Goal: Use online tool/utility: Use online tool/utility

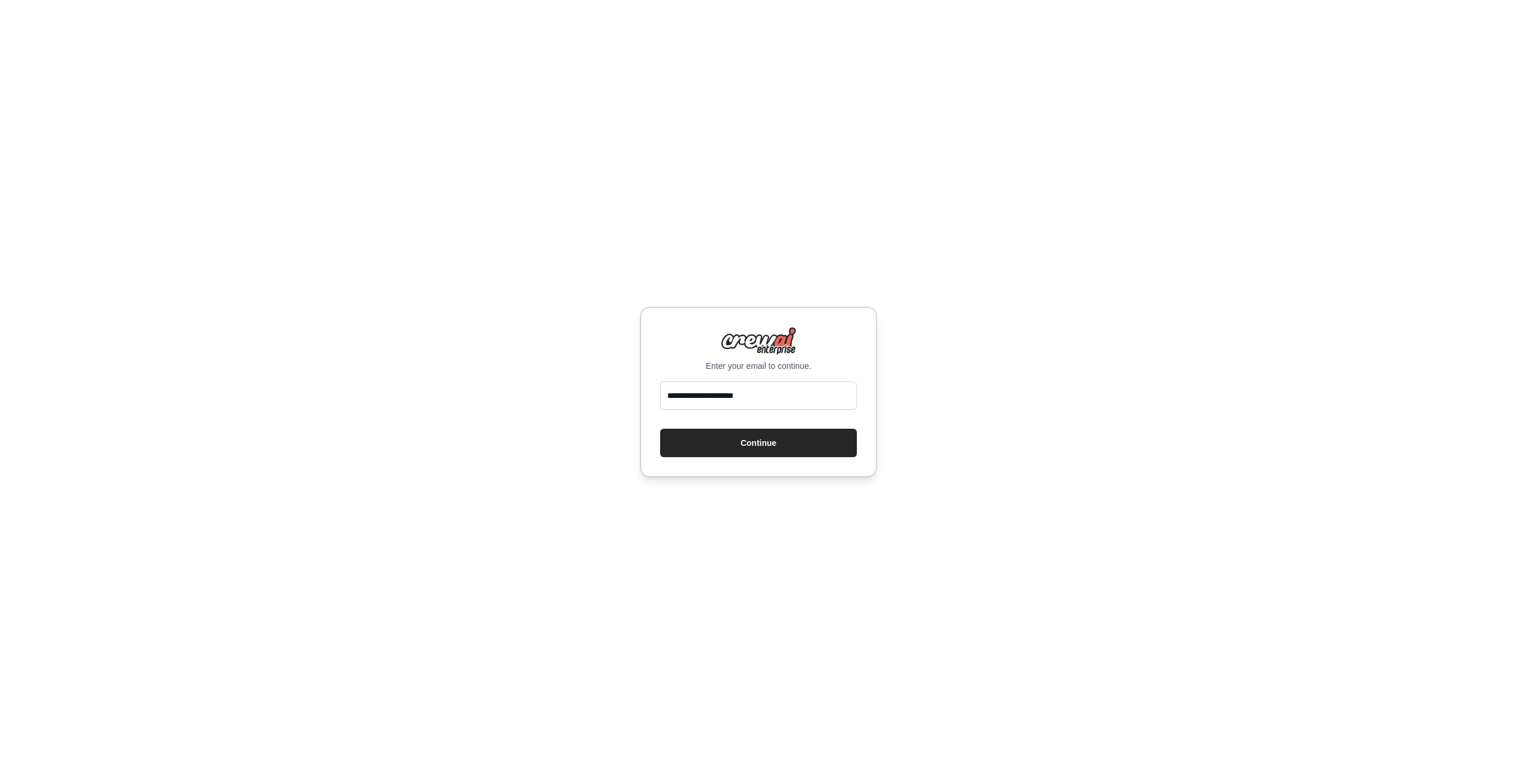
type input "**********"
click at [716, 459] on div "**********" at bounding box center [758, 392] width 237 height 171
click at [733, 442] on button "Continue" at bounding box center [758, 443] width 197 height 28
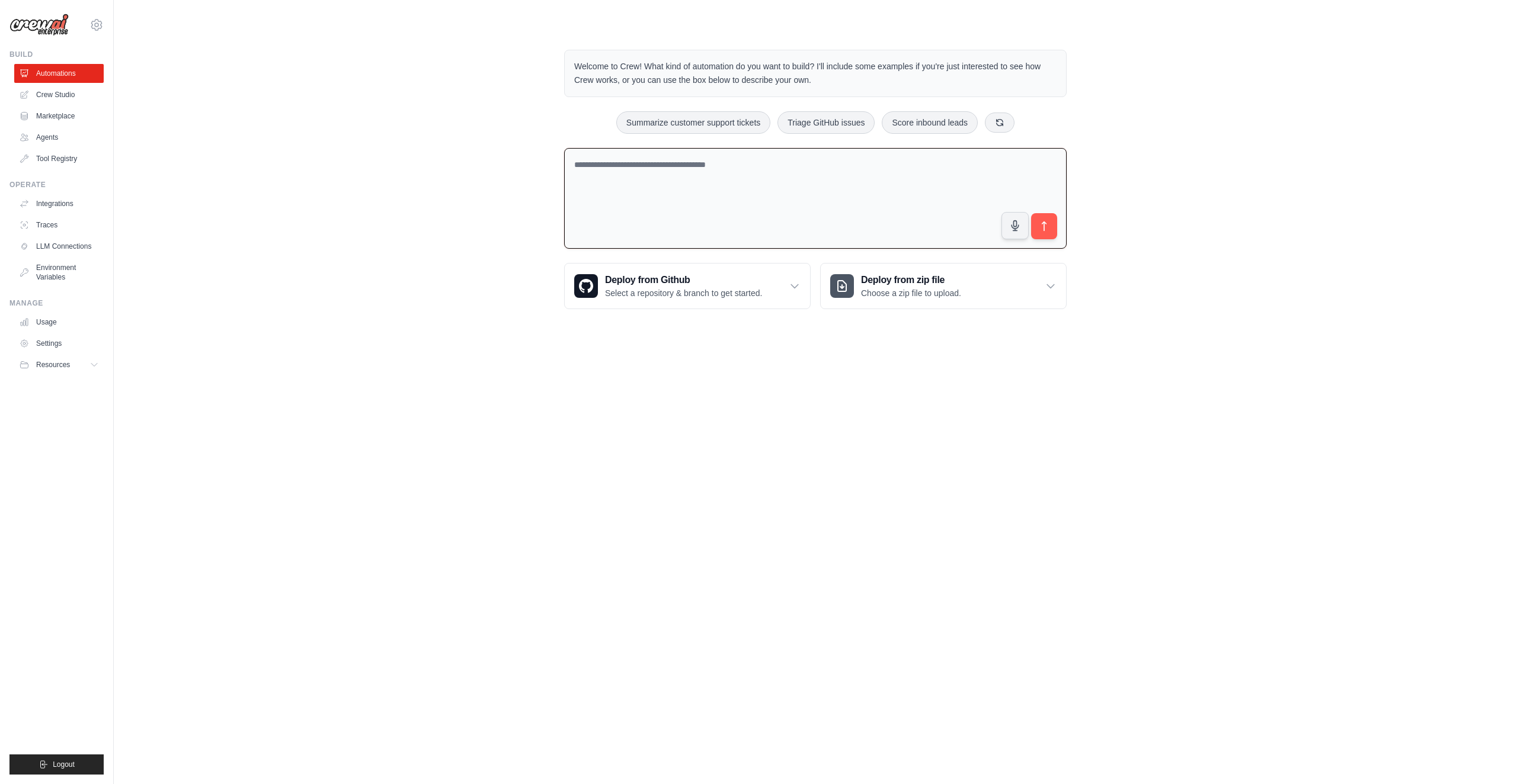
click at [864, 202] on textarea at bounding box center [815, 198] width 503 height 101
type textarea "**********"
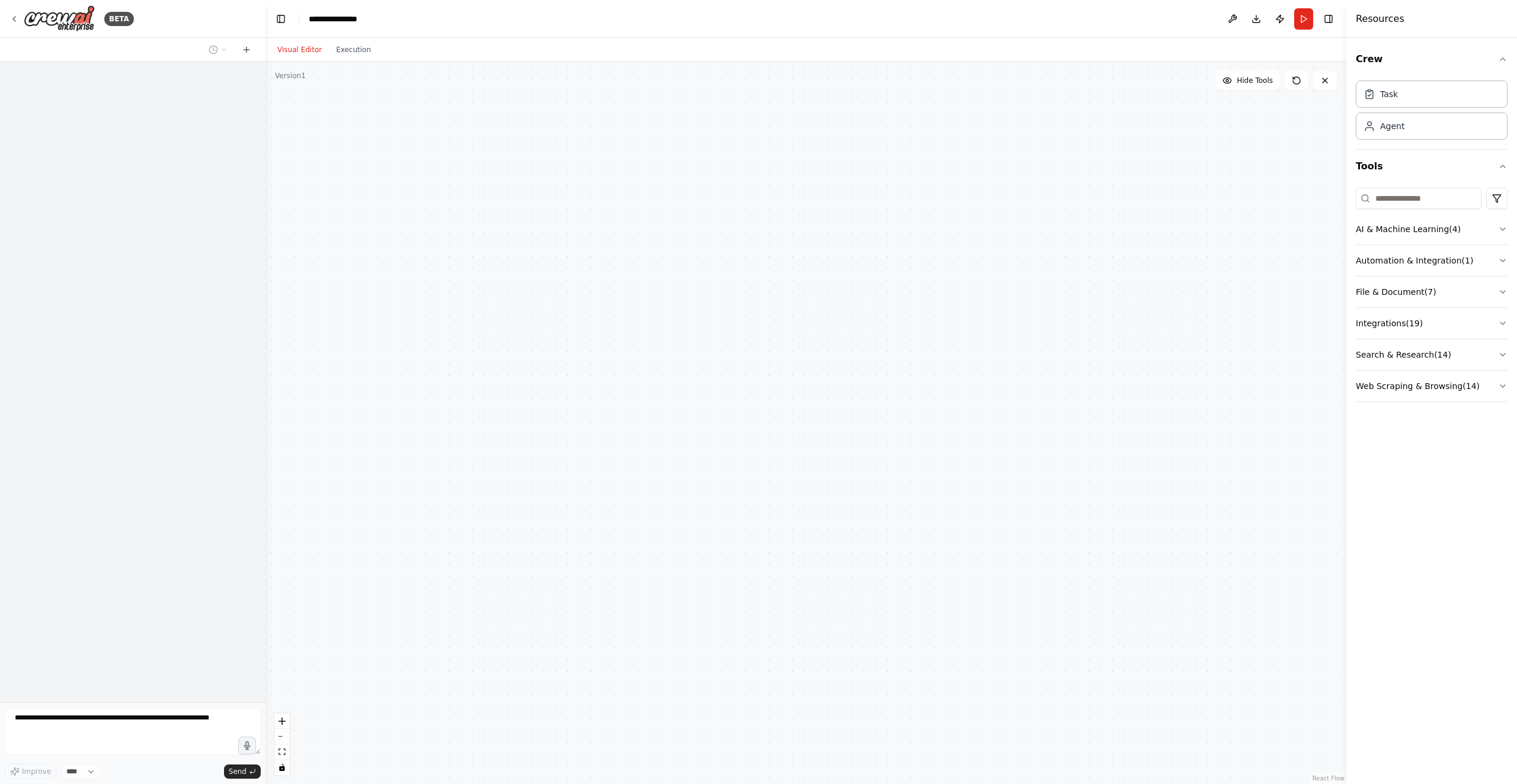
click at [119, 701] on div at bounding box center [132, 381] width 265 height 641
click at [345, 517] on div at bounding box center [805, 422] width 1080 height 723
drag, startPoint x: 1401, startPoint y: 79, endPoint x: 1393, endPoint y: 85, distance: 10.0
click at [1393, 85] on div "Task Agent" at bounding box center [1431, 107] width 152 height 64
click at [1256, 18] on header "**********" at bounding box center [805, 19] width 1080 height 38
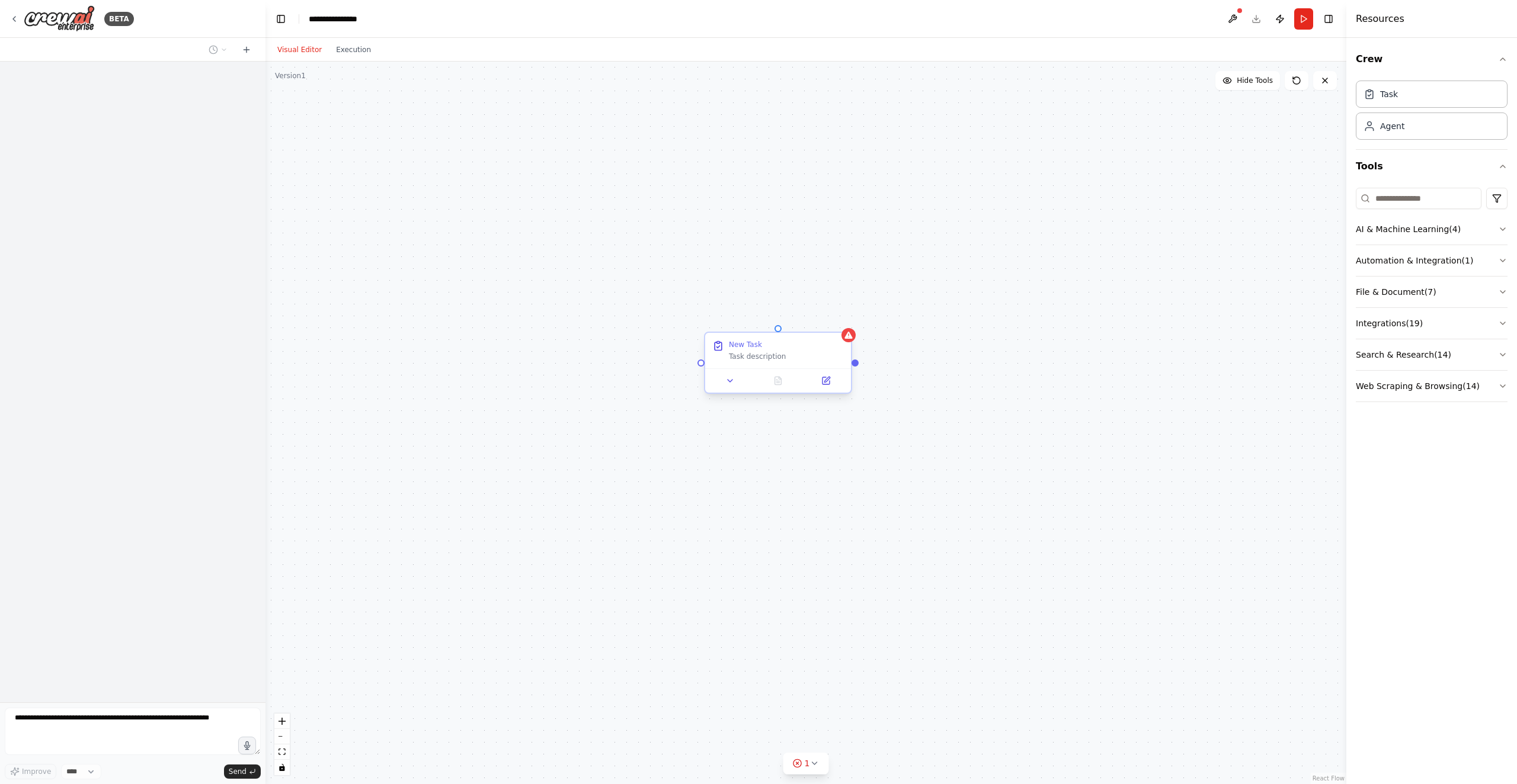
click at [778, 355] on div "Task description" at bounding box center [786, 356] width 115 height 9
drag, startPoint x: 1380, startPoint y: 116, endPoint x: 917, endPoint y: 235, distance: 478.0
click at [916, 238] on div "**********" at bounding box center [758, 392] width 1517 height 784
drag, startPoint x: 625, startPoint y: 366, endPoint x: 699, endPoint y: 368, distance: 74.0
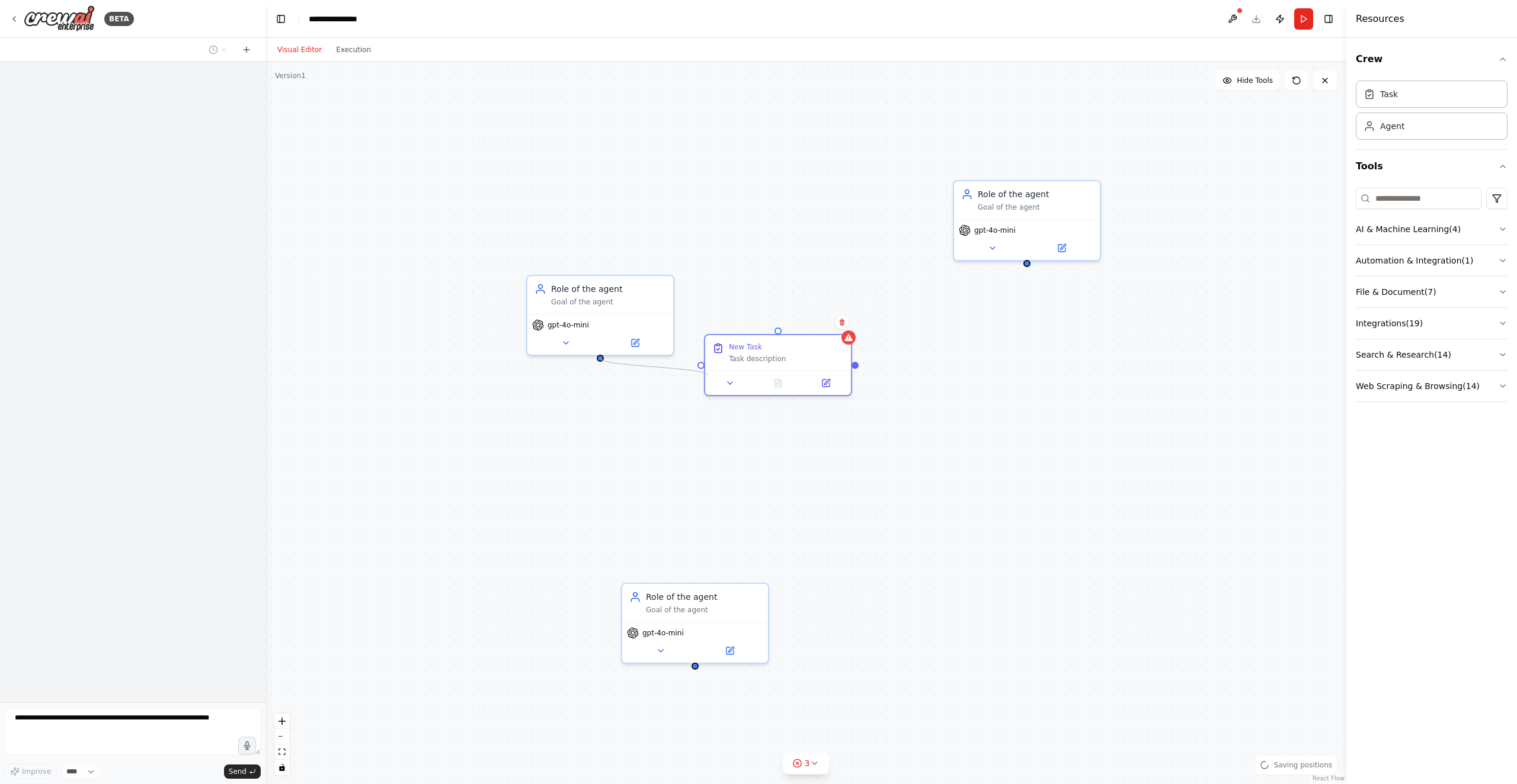
click at [699, 371] on div "New Task Task description Role of the agent Goal of the agent gpt-4o-mini Role …" at bounding box center [805, 422] width 1080 height 723
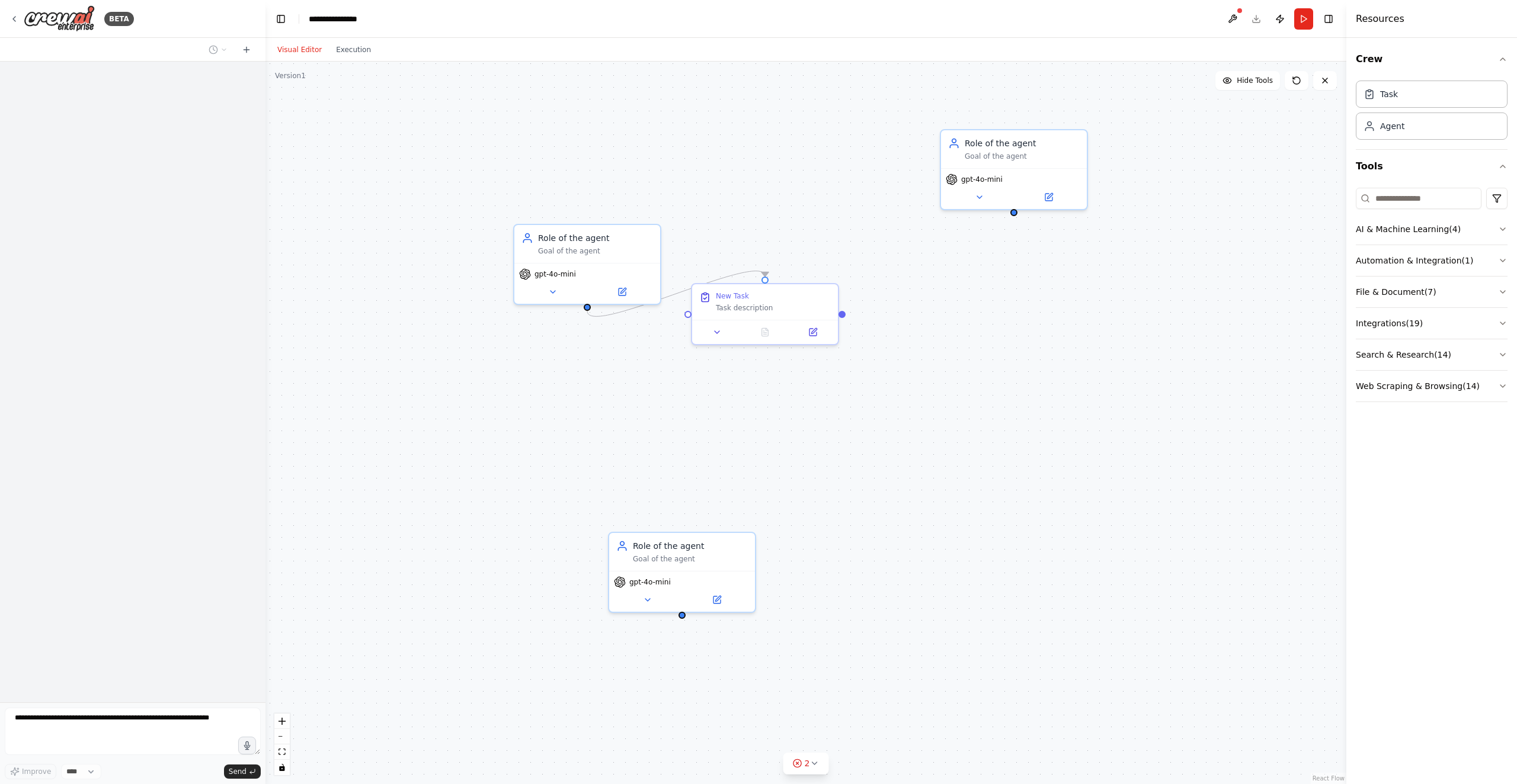
drag, startPoint x: 702, startPoint y: 668, endPoint x: 687, endPoint y: 617, distance: 53.2
click at [687, 617] on div ".deletable-edge-delete-btn { width: 20px; height: 20px; border: 0px solid #ffff…" at bounding box center [805, 422] width 1080 height 723
drag, startPoint x: 686, startPoint y: 617, endPoint x: 692, endPoint y: 317, distance: 300.1
click at [692, 317] on div "New Task Task description Role of the agent Goal of the agent gpt-4o-mini Role …" at bounding box center [792, 372] width 1080 height 723
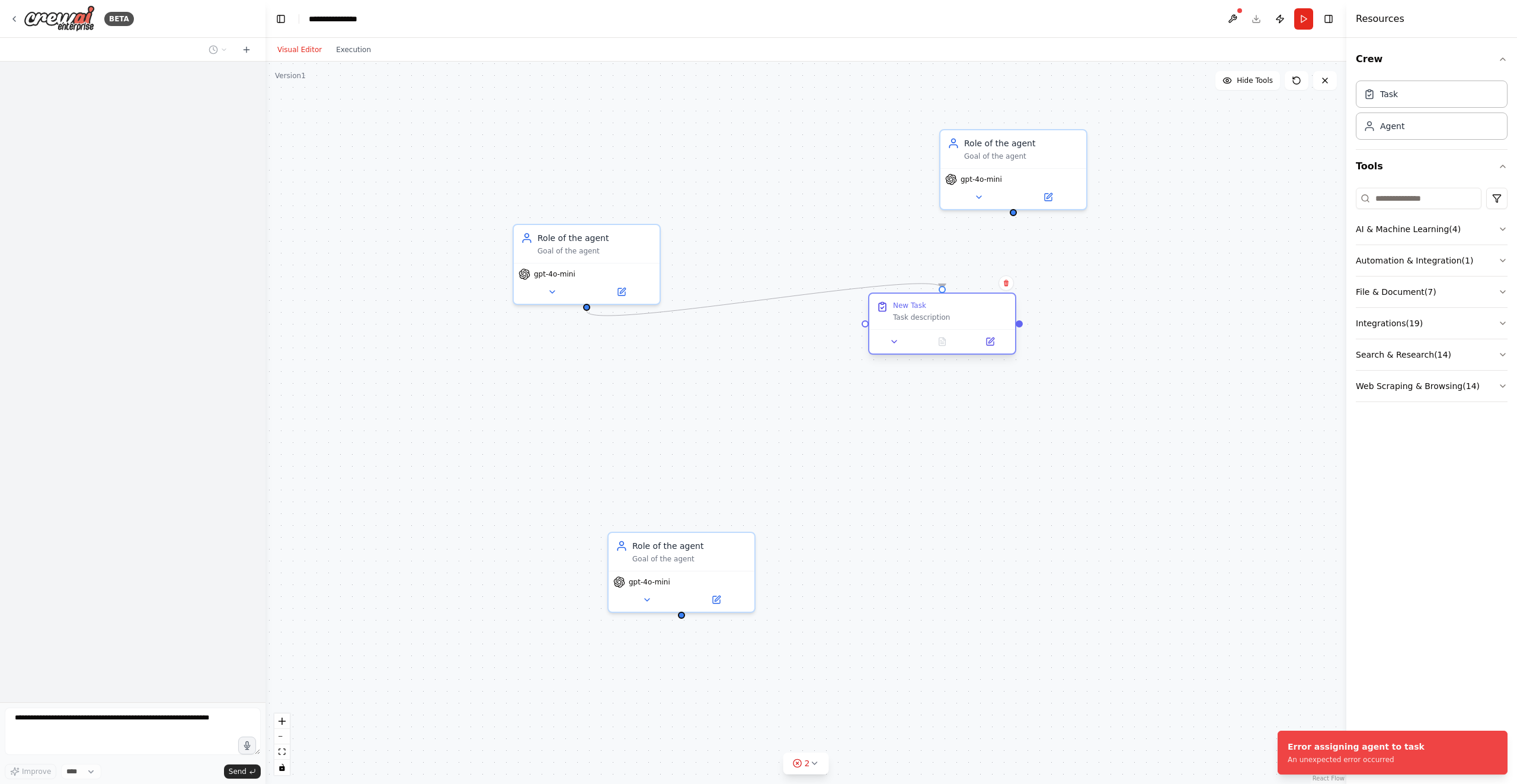
drag, startPoint x: 834, startPoint y: 300, endPoint x: 950, endPoint y: 307, distance: 116.2
click at [950, 307] on div "New Task" at bounding box center [950, 306] width 115 height 9
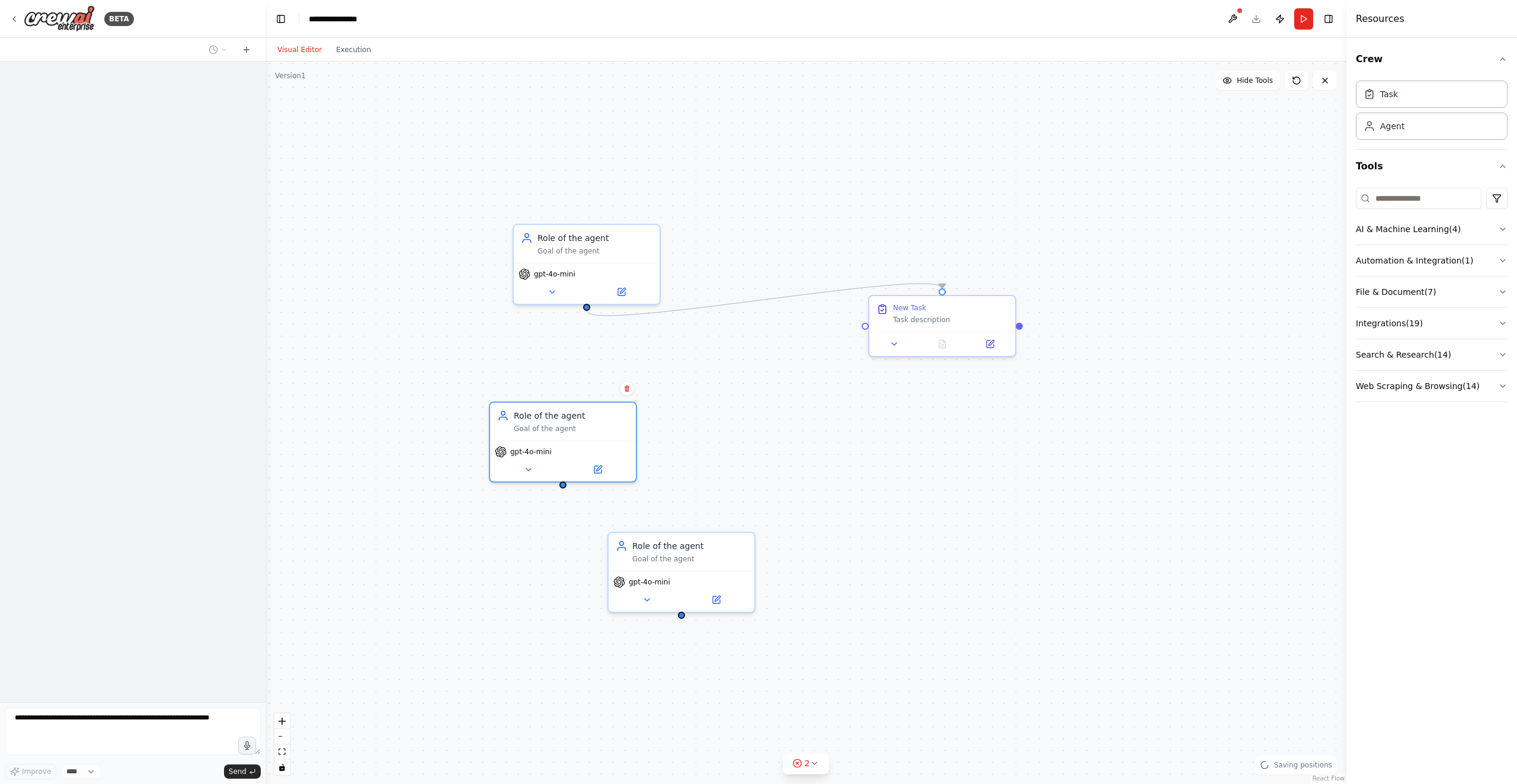
drag, startPoint x: 987, startPoint y: 158, endPoint x: 632, endPoint y: 381, distance: 419.2
click at [537, 431] on div "Role of the agent Goal of the agent" at bounding box center [563, 421] width 146 height 38
click at [1304, 26] on button "Run" at bounding box center [1304, 19] width 19 height 21
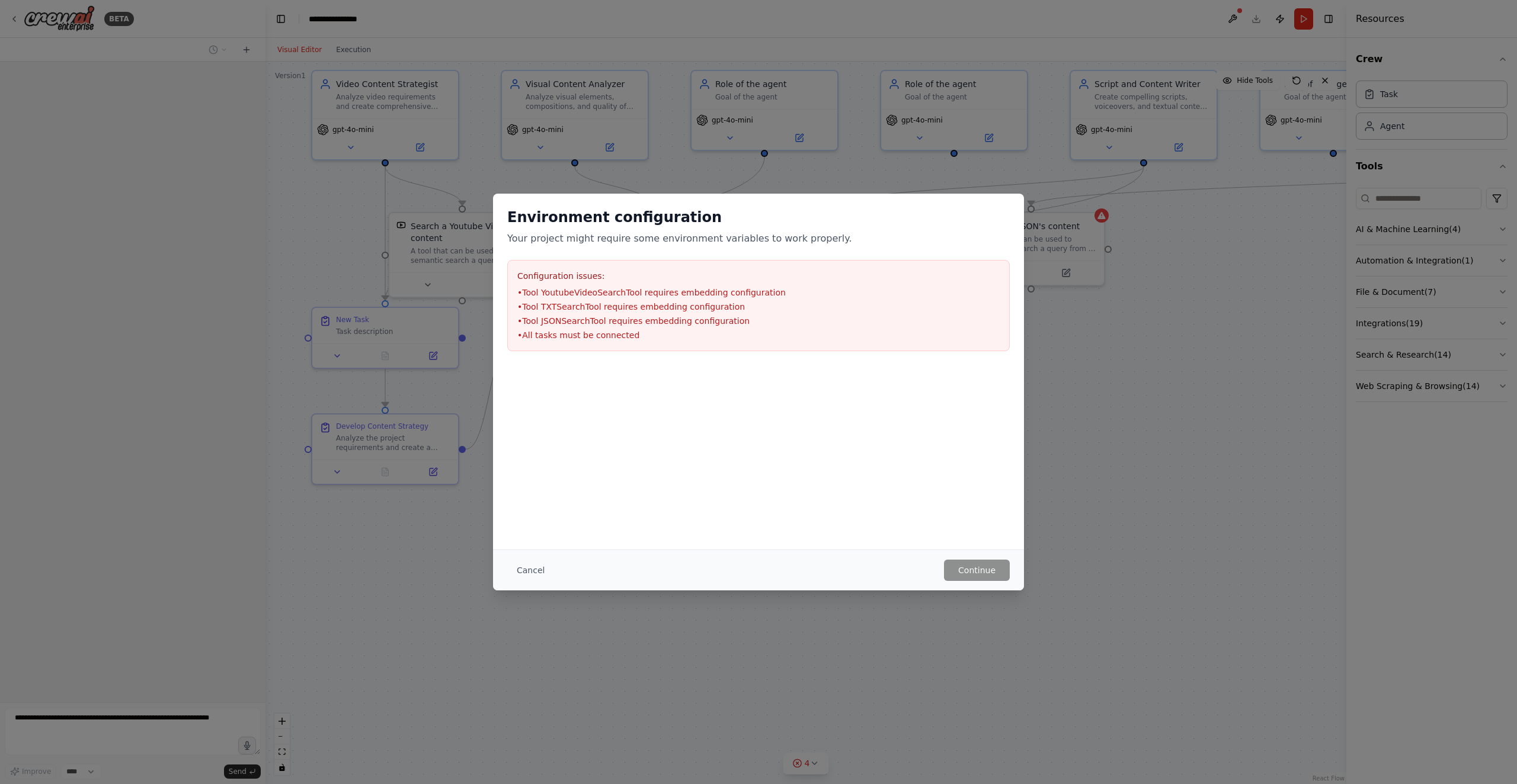
click at [537, 569] on button "Cancel" at bounding box center [530, 570] width 46 height 21
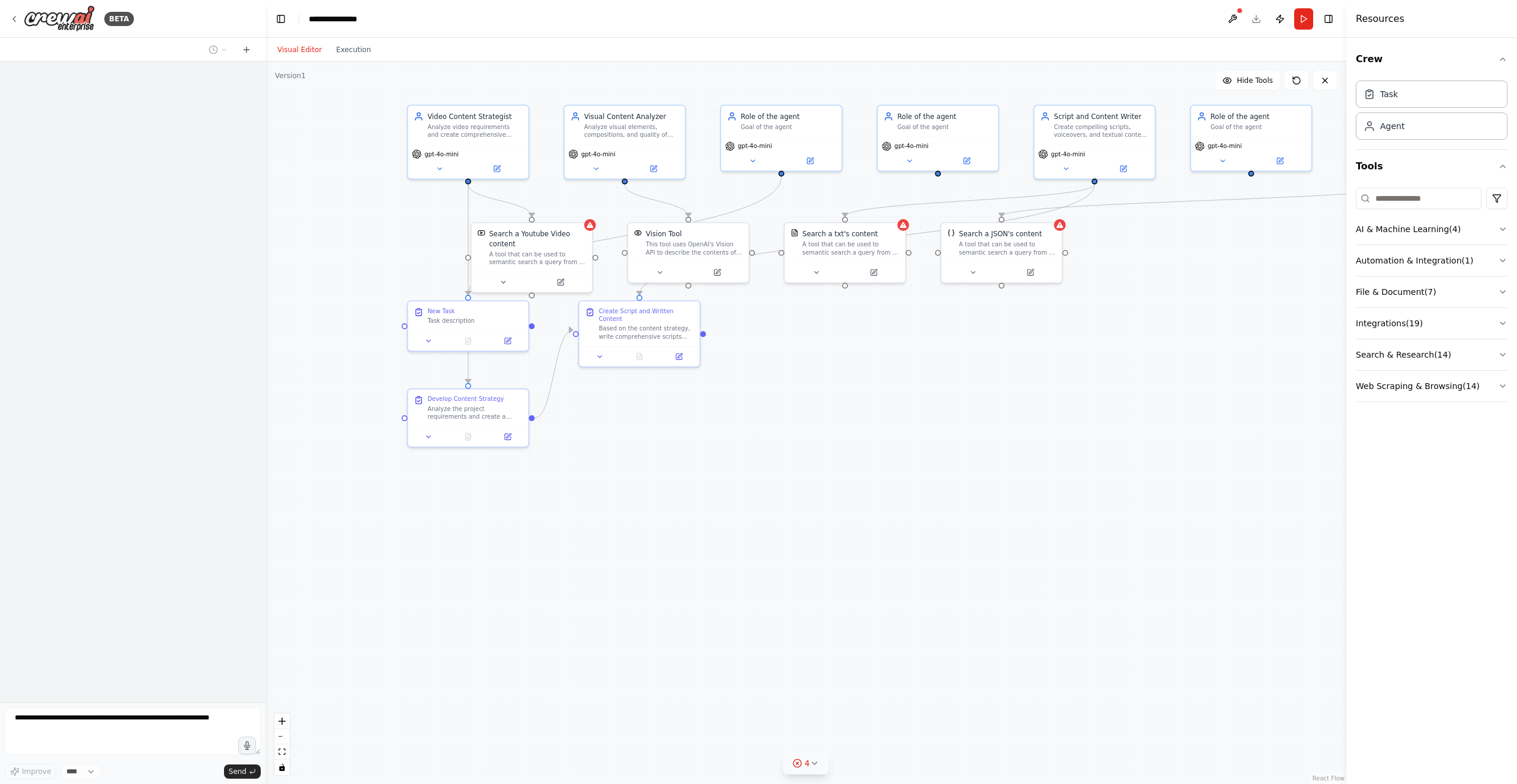
click at [817, 767] on icon at bounding box center [814, 764] width 9 height 9
click at [917, 688] on button at bounding box center [916, 686] width 20 height 14
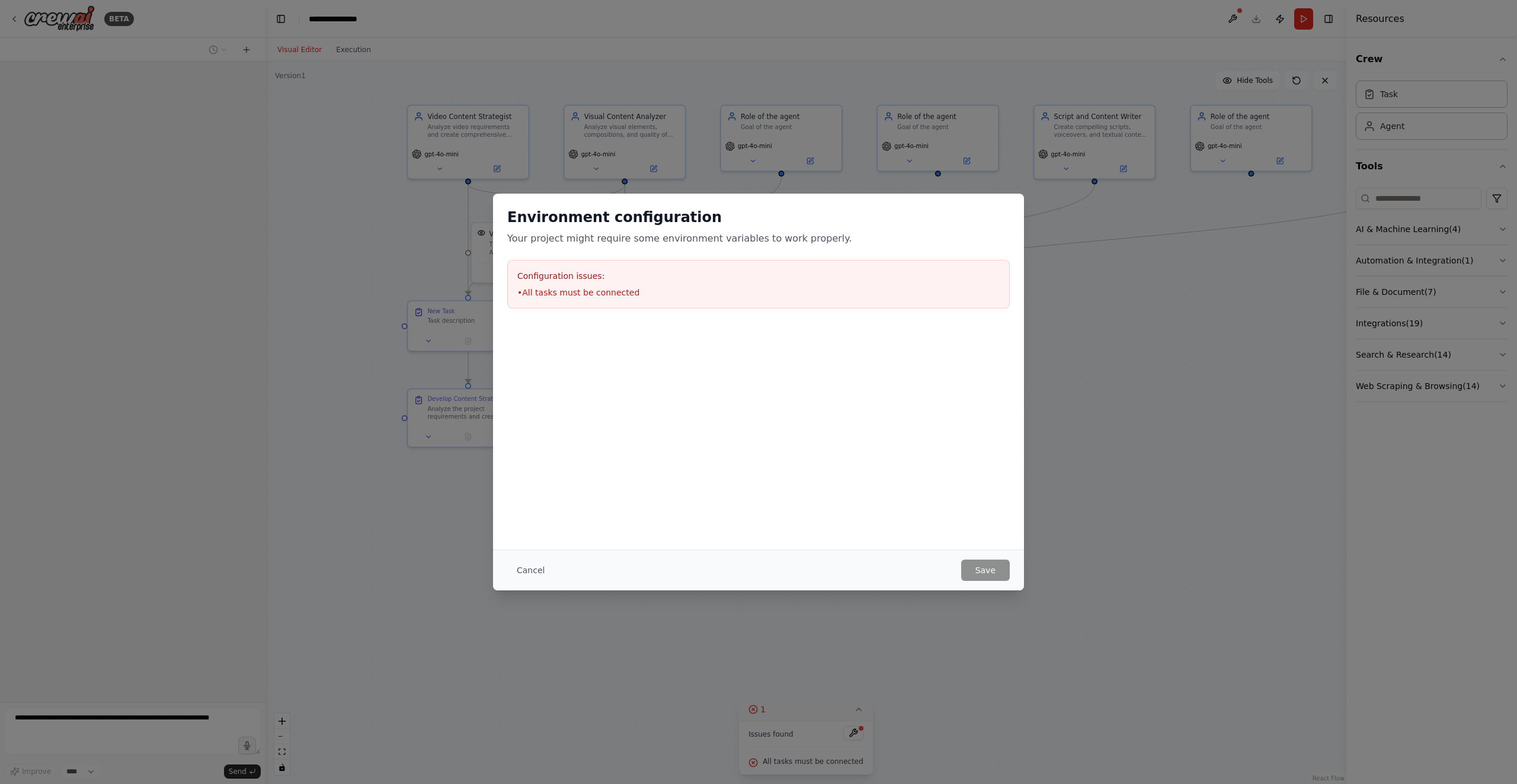
click at [536, 662] on div "Environment configuration Your project might require some environment variables…" at bounding box center [758, 392] width 1517 height 784
click at [531, 586] on div "Cancel Save" at bounding box center [758, 570] width 531 height 41
click at [536, 579] on button "Cancel" at bounding box center [530, 570] width 46 height 21
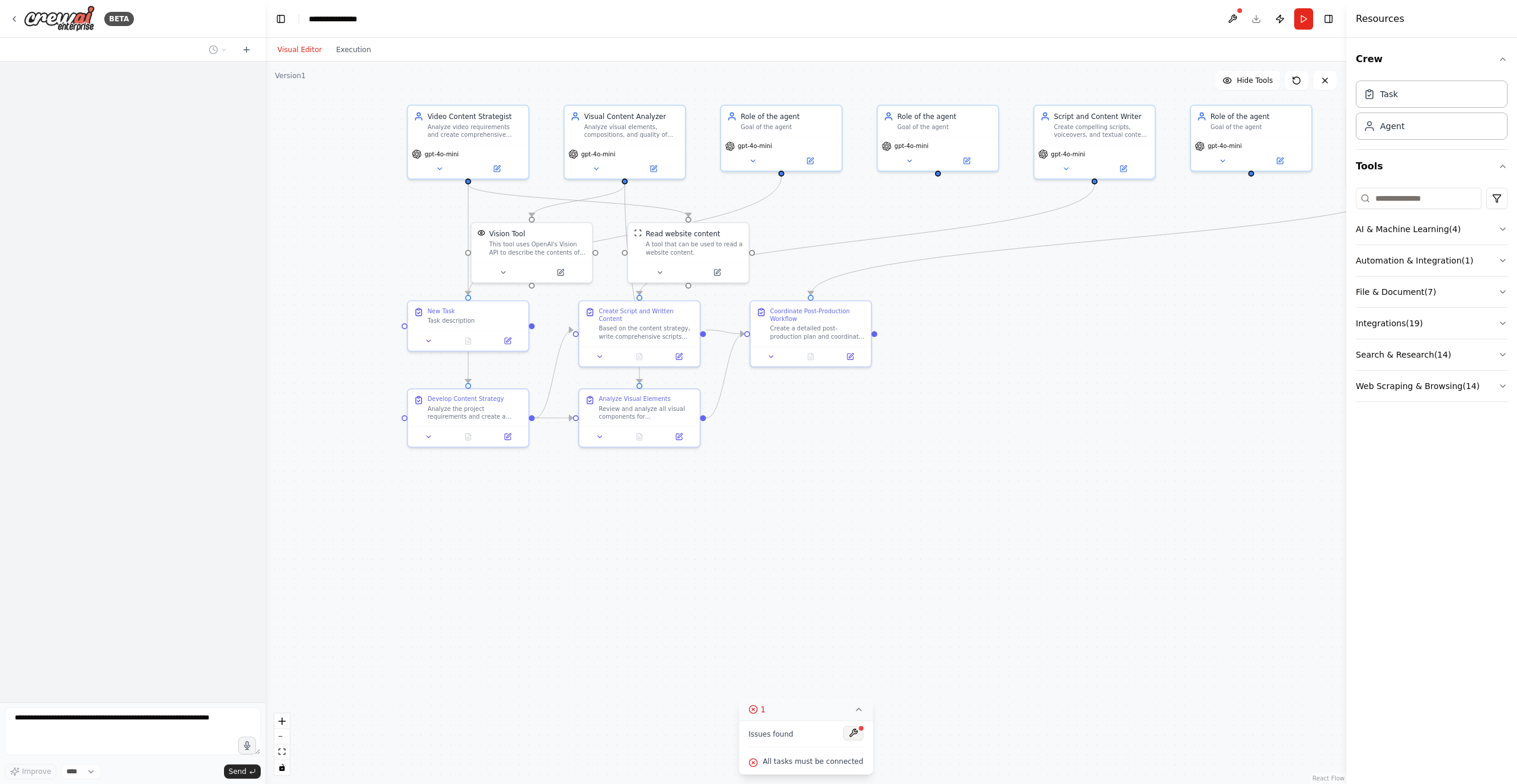
click at [853, 737] on button at bounding box center [854, 733] width 20 height 14
click at [430, 150] on span "gpt-4o-mini" at bounding box center [441, 152] width 35 height 8
click at [442, 164] on icon at bounding box center [439, 167] width 8 height 8
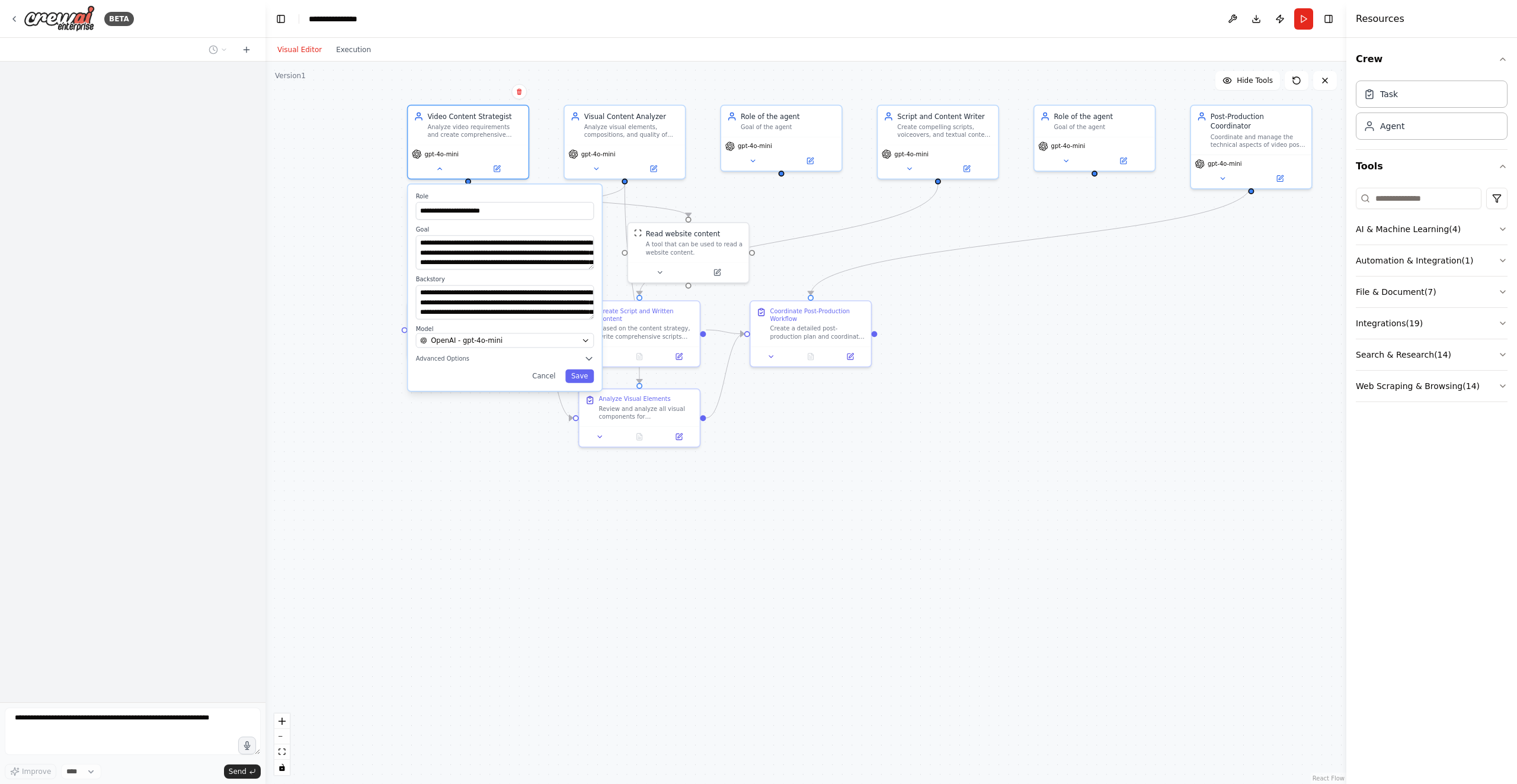
click at [992, 405] on div "**********" at bounding box center [805, 422] width 1080 height 723
click at [1305, 17] on button "Run" at bounding box center [1304, 19] width 19 height 21
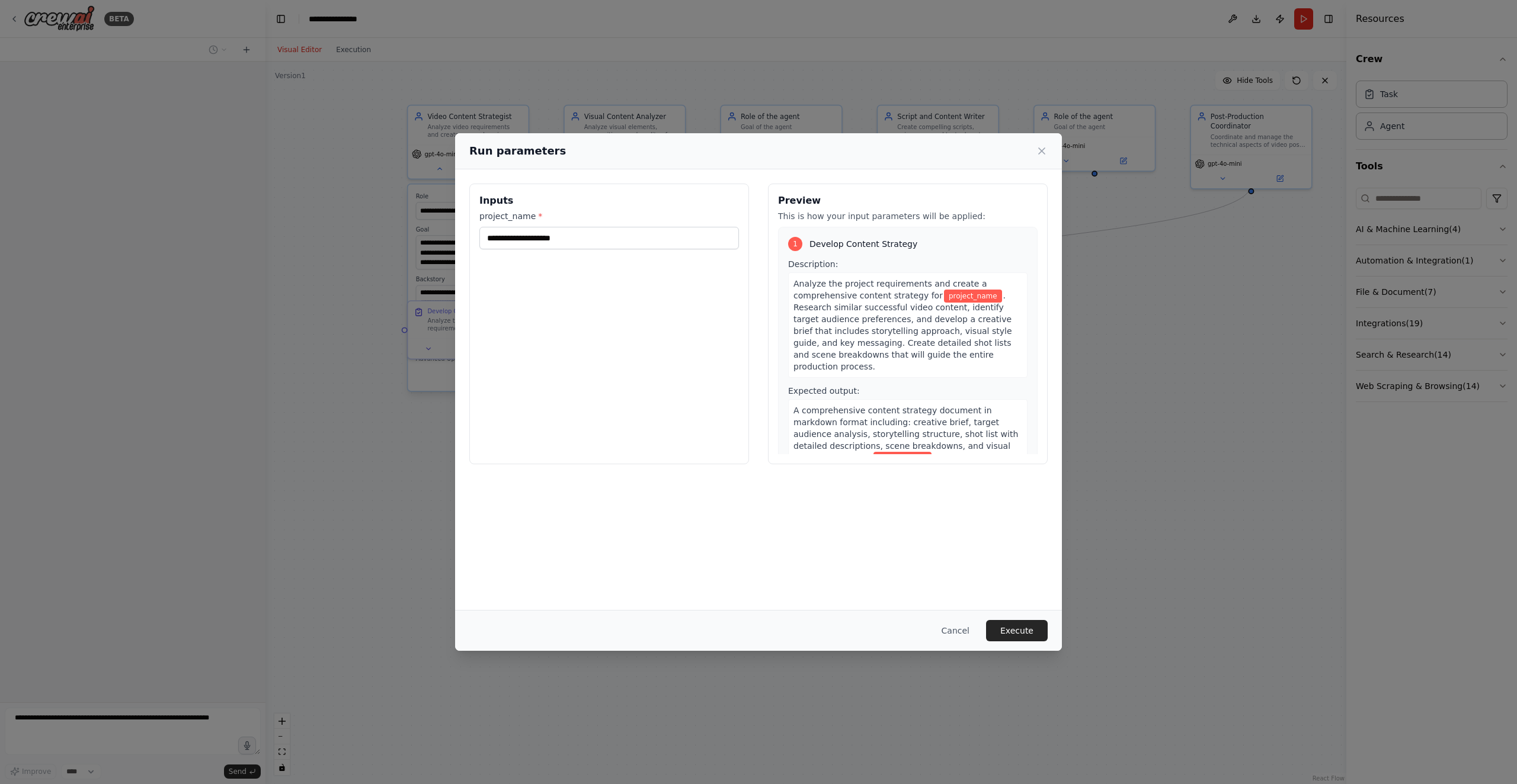
drag, startPoint x: 1040, startPoint y: 153, endPoint x: 979, endPoint y: 167, distance: 62.6
click at [1012, 158] on div "Run parameters" at bounding box center [758, 150] width 578 height 17
click at [620, 232] on input "project_name *" at bounding box center [609, 237] width 260 height 23
click at [544, 253] on div "Inputs project_name * *****" at bounding box center [608, 323] width 279 height 281
click at [555, 234] on input "*****" at bounding box center [609, 237] width 260 height 23
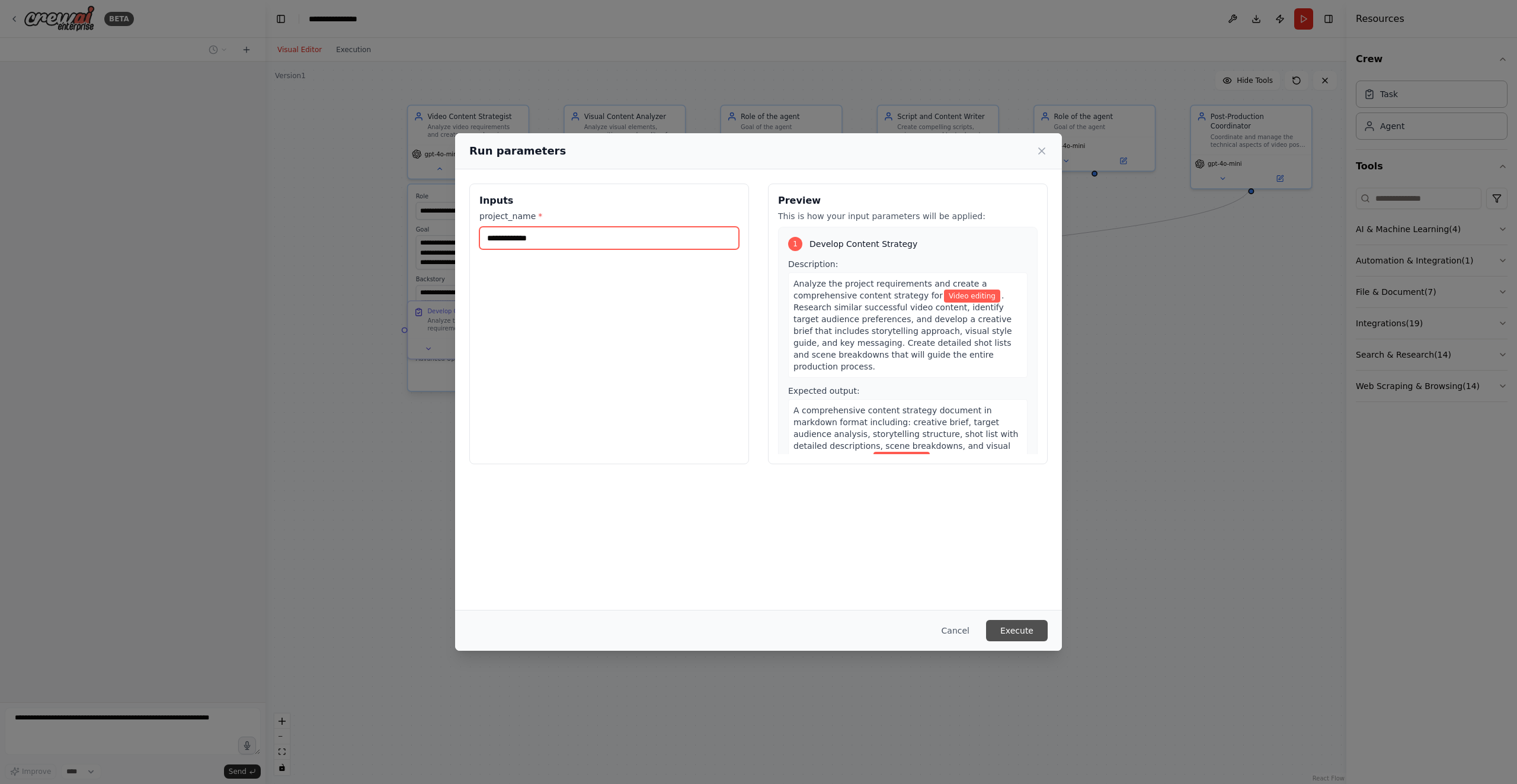
type input "**********"
click at [1030, 636] on button "Execute" at bounding box center [1017, 630] width 61 height 21
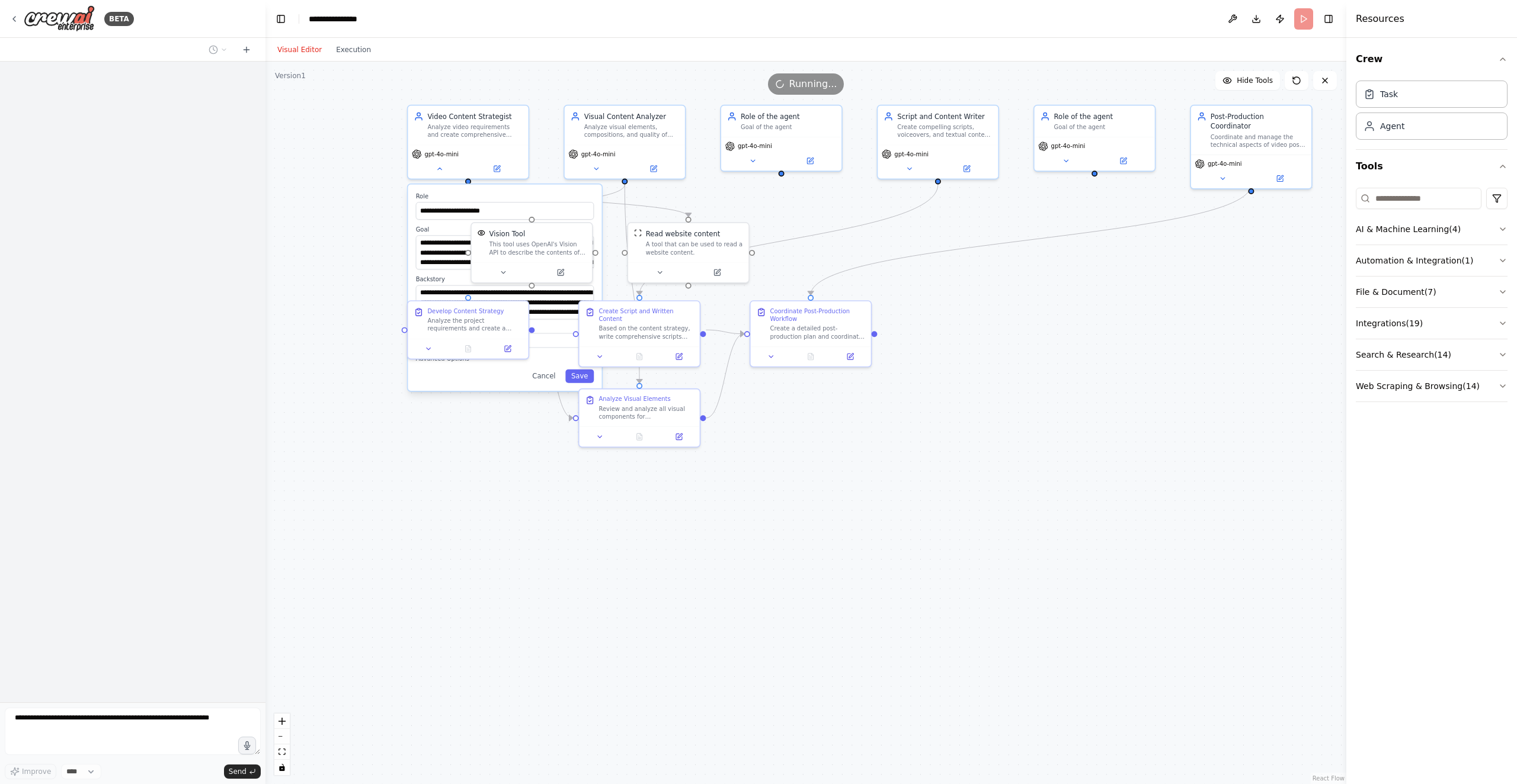
click at [1053, 512] on div "**********" at bounding box center [805, 422] width 1080 height 723
click at [290, 301] on div "**********" at bounding box center [805, 422] width 1080 height 723
click at [1006, 282] on div "**********" at bounding box center [805, 422] width 1080 height 723
click at [445, 160] on div "gpt-4o-mini" at bounding box center [467, 159] width 120 height 34
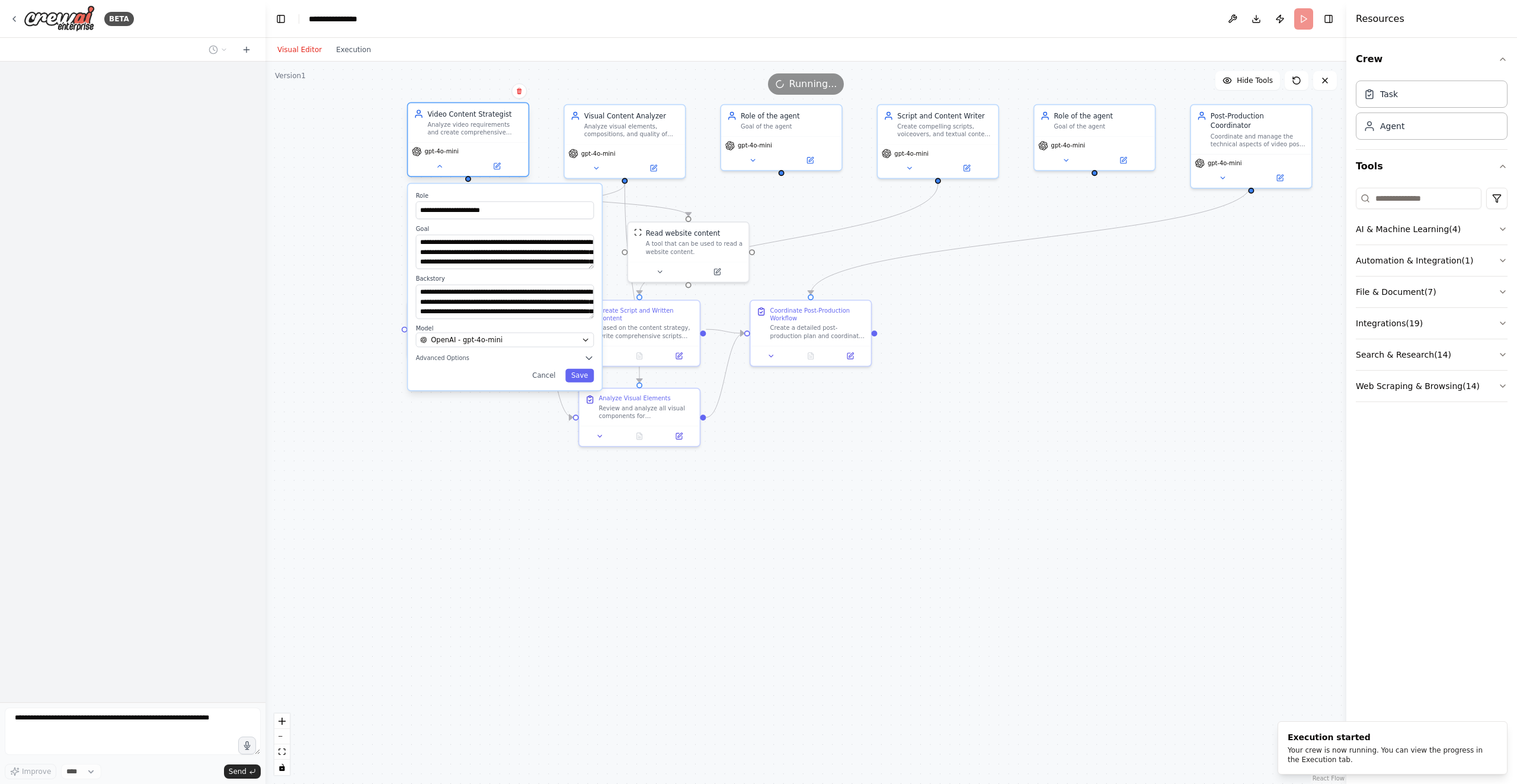
click at [445, 148] on span "gpt-4o-mini" at bounding box center [441, 151] width 35 height 8
click at [462, 128] on div "Analyze video requirements and create comprehensive content strategy for {proje…" at bounding box center [474, 129] width 94 height 16
click at [437, 174] on div "gpt-4o-mini" at bounding box center [467, 159] width 120 height 34
click at [443, 171] on button at bounding box center [439, 166] width 55 height 12
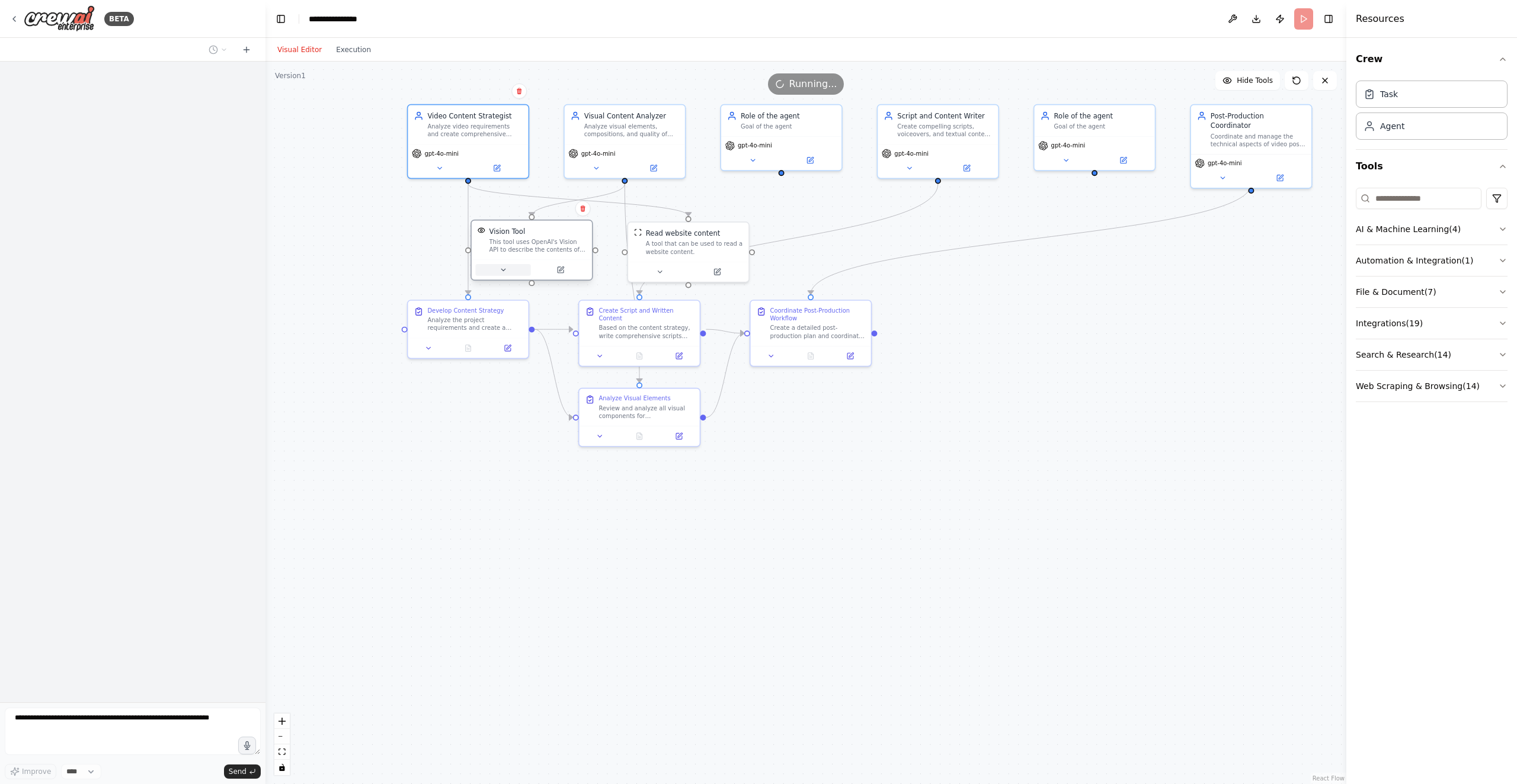
click at [500, 269] on button at bounding box center [503, 270] width 55 height 12
click at [655, 269] on button at bounding box center [659, 270] width 55 height 12
click at [785, 478] on div ".deletable-edge-delete-btn { width: 20px; height: 20px; border: 0px solid #ffff…" at bounding box center [805, 422] width 1080 height 723
click at [770, 353] on button "Cancel" at bounding box center [764, 349] width 35 height 13
click at [306, 49] on button "Visual Editor" at bounding box center [299, 50] width 59 height 14
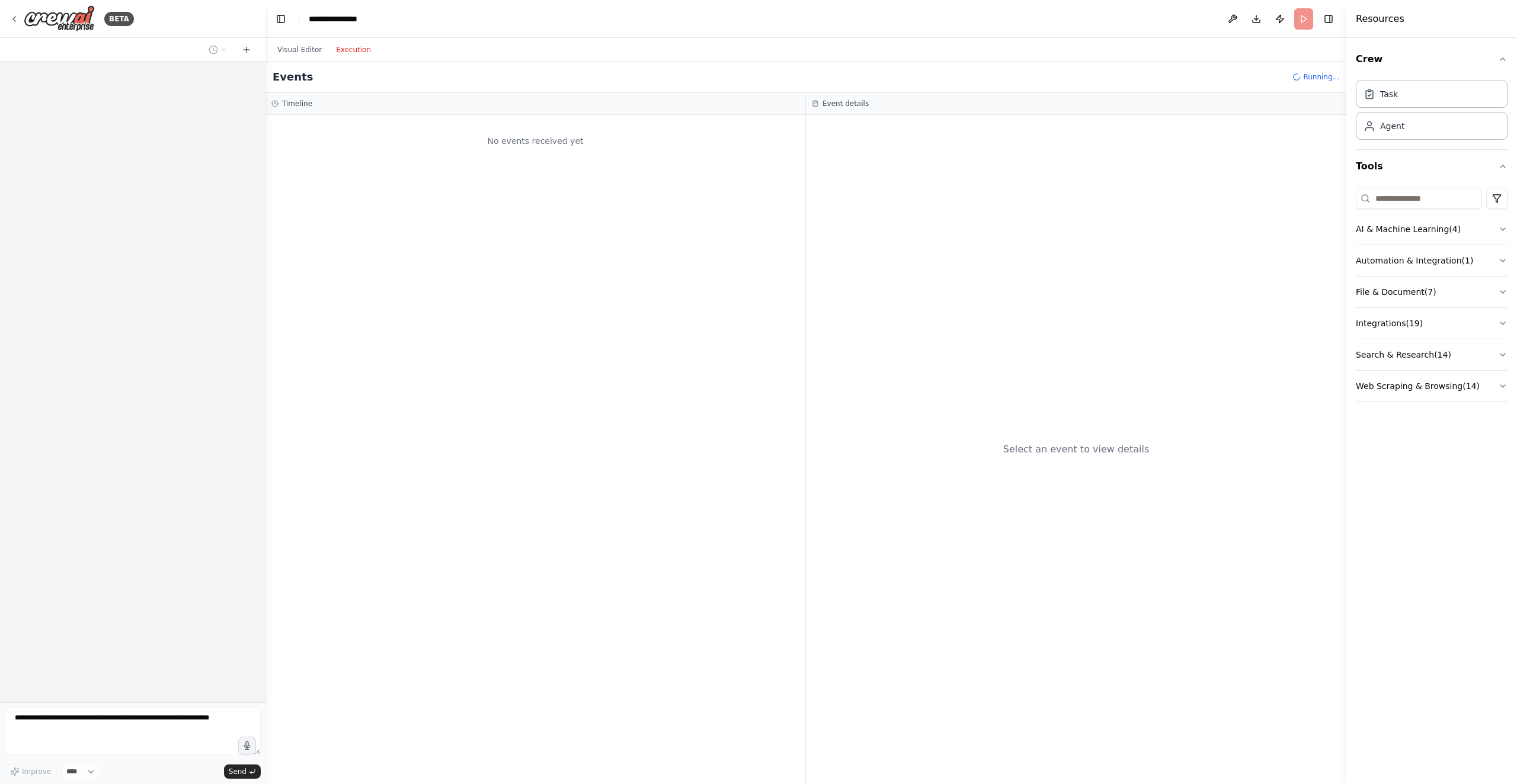
click at [349, 48] on button "Execution" at bounding box center [353, 50] width 49 height 14
click at [314, 40] on div "Visual Editor Execution" at bounding box center [323, 50] width 108 height 24
click at [1283, 22] on button "Publish" at bounding box center [1279, 19] width 19 height 21
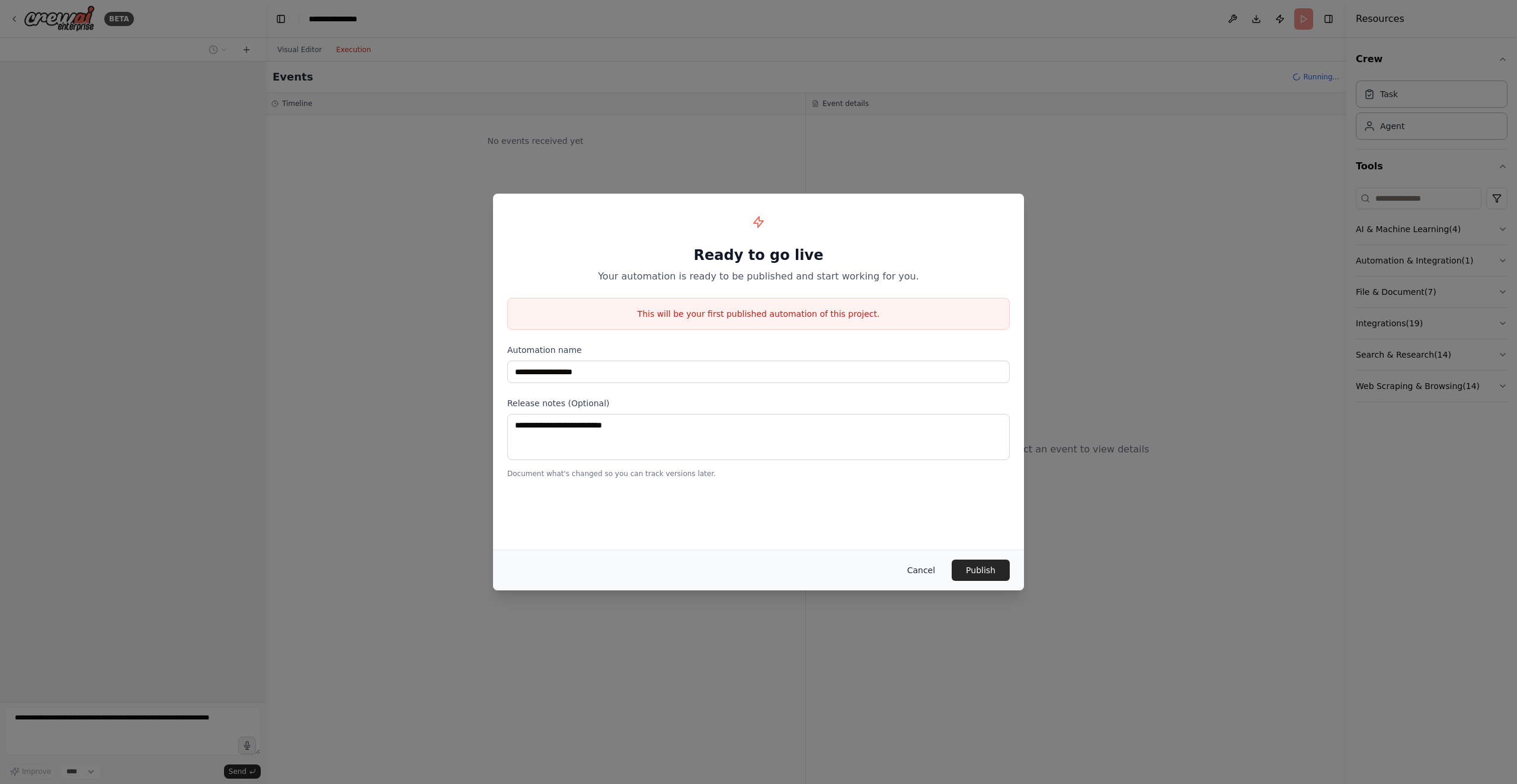
click at [919, 574] on button "Cancel" at bounding box center [921, 570] width 46 height 21
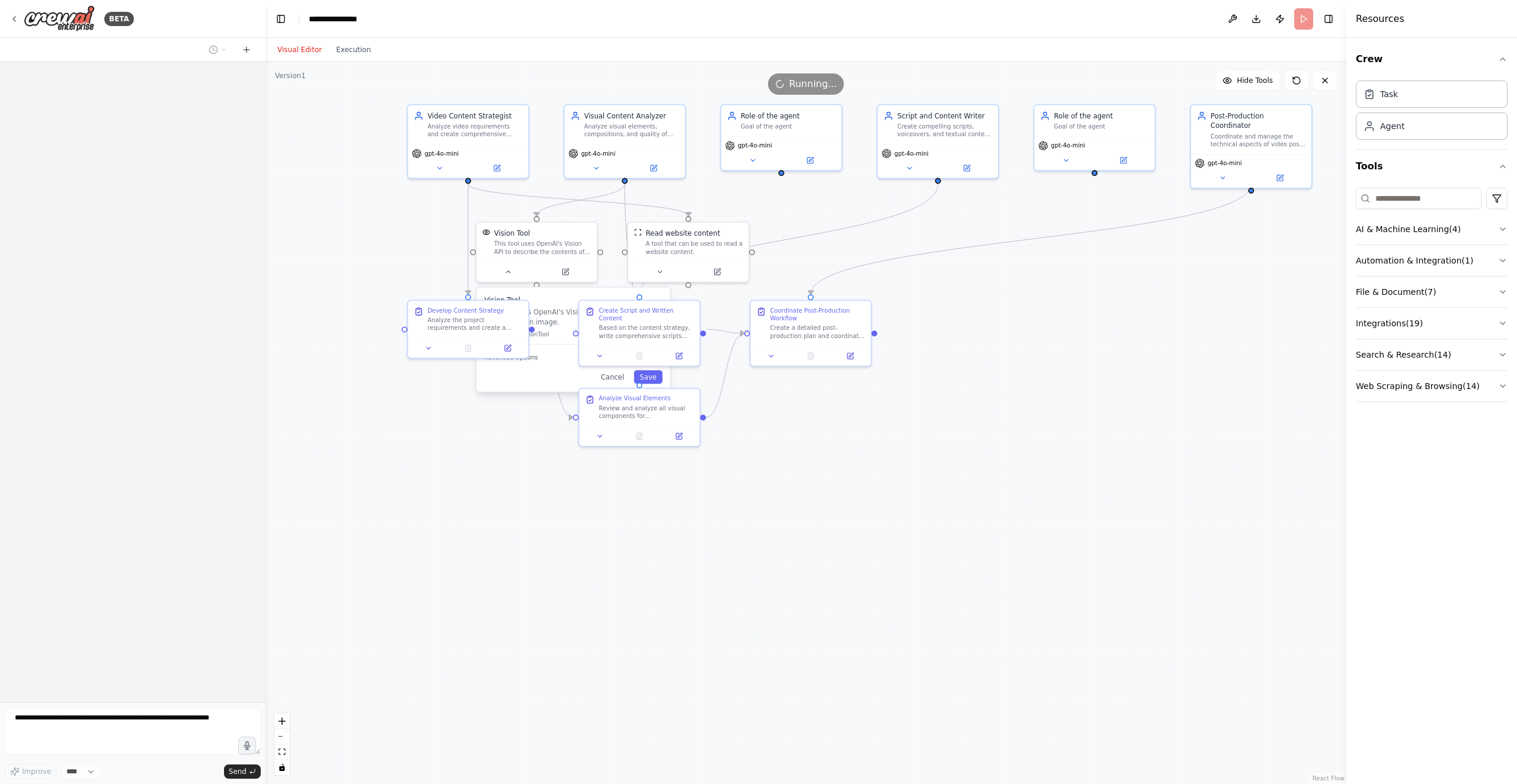
click at [283, 51] on button "Visual Editor" at bounding box center [299, 50] width 59 height 14
click at [1263, 21] on button "Download" at bounding box center [1256, 19] width 19 height 21
